Goal: Navigation & Orientation: Find specific page/section

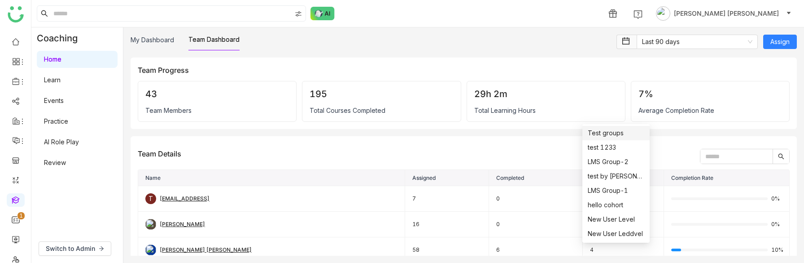
scroll to position [270, 0]
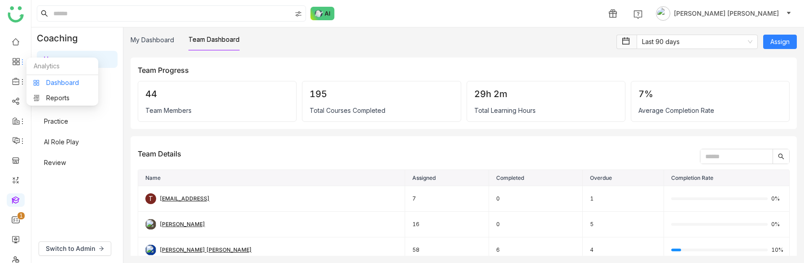
click at [54, 84] on link "Dashboard" at bounding box center [62, 82] width 58 height 6
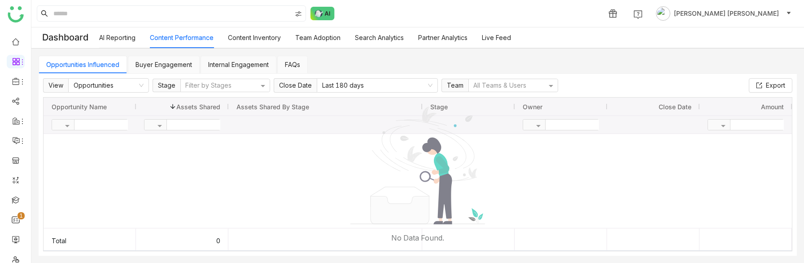
click at [179, 63] on link "Buyer Engagement" at bounding box center [164, 65] width 57 height 8
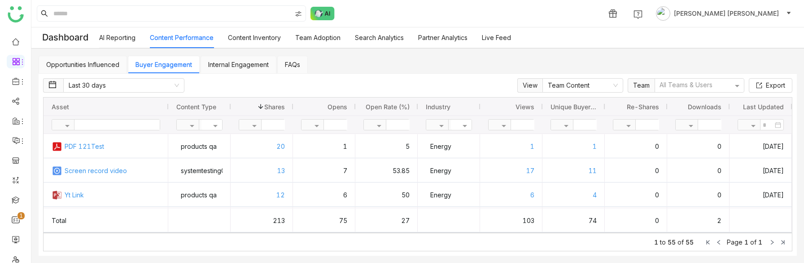
click at [224, 66] on link "Internal Engagement" at bounding box center [238, 65] width 61 height 8
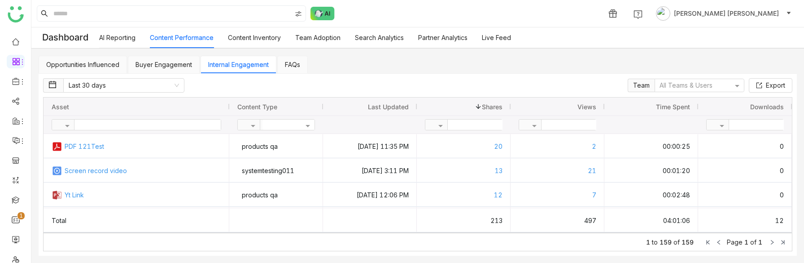
click at [164, 62] on link "Buyer Engagement" at bounding box center [164, 65] width 57 height 8
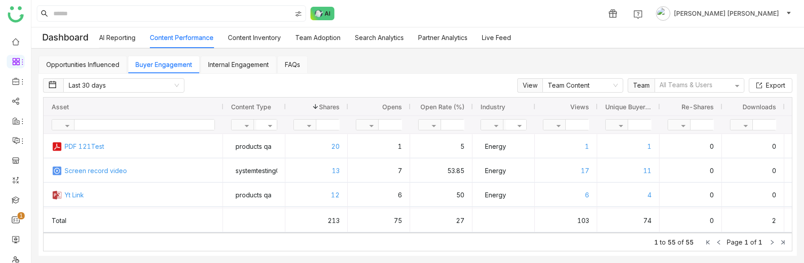
click at [285, 66] on link "FAQs" at bounding box center [292, 65] width 15 height 8
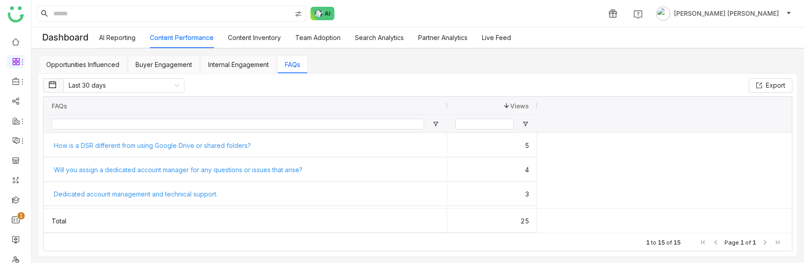
click at [240, 61] on link "Internal Engagement" at bounding box center [238, 65] width 61 height 8
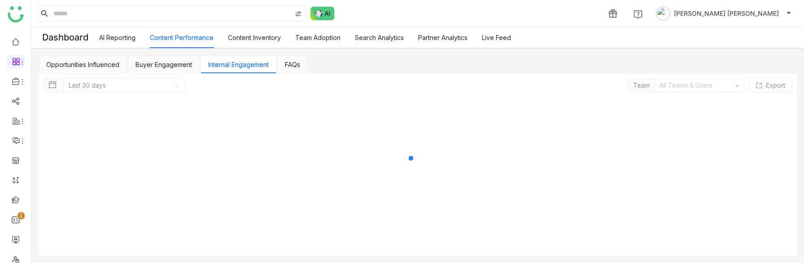
click at [164, 61] on link "Buyer Engagement" at bounding box center [164, 65] width 57 height 8
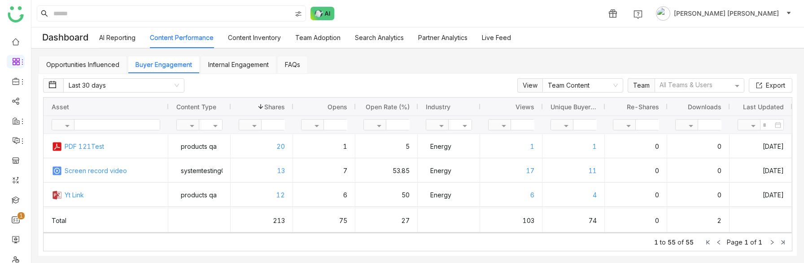
click at [243, 40] on link "Content Inventory" at bounding box center [254, 38] width 53 height 8
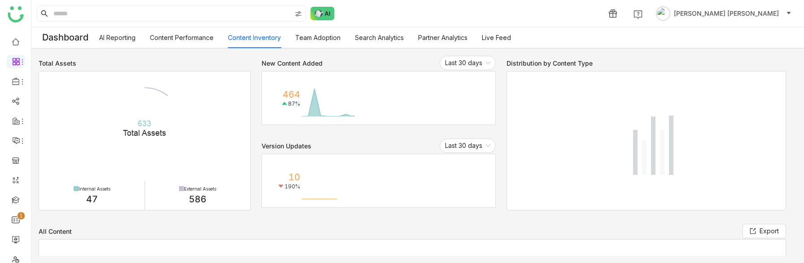
click at [330, 38] on link "Team Adoption" at bounding box center [317, 38] width 45 height 8
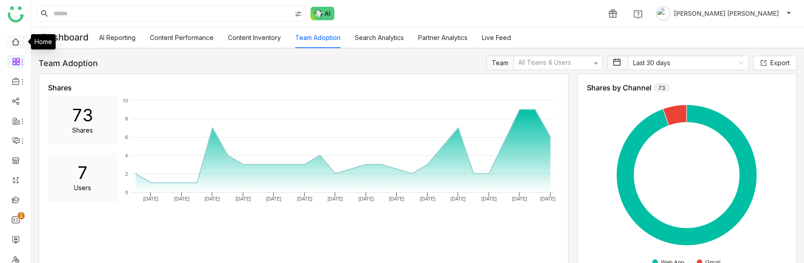
click at [15, 40] on link at bounding box center [16, 41] width 8 height 8
